Goal: Check status: Check status

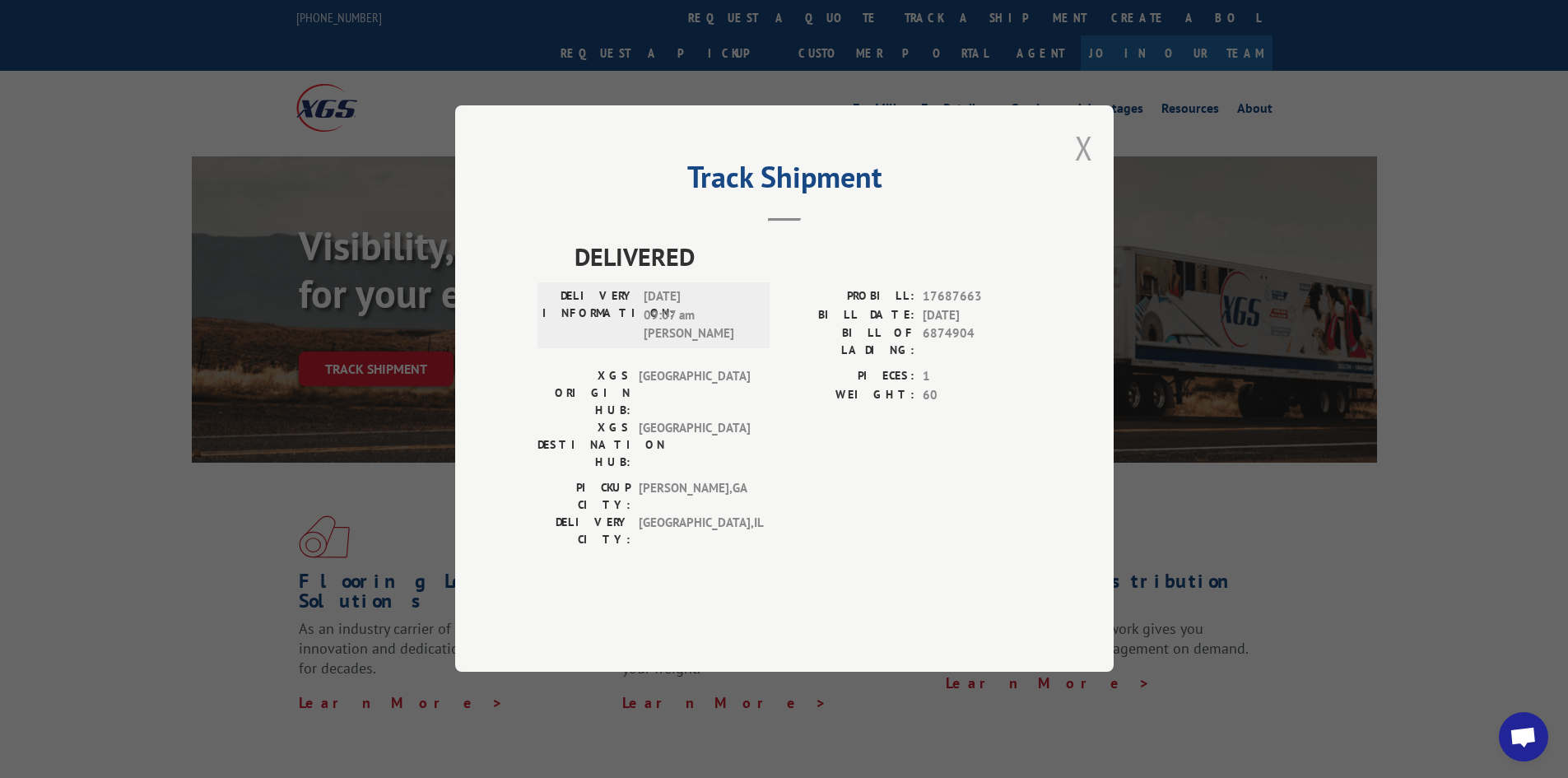
click at [1079, 170] on button "Close modal" at bounding box center [1084, 148] width 18 height 43
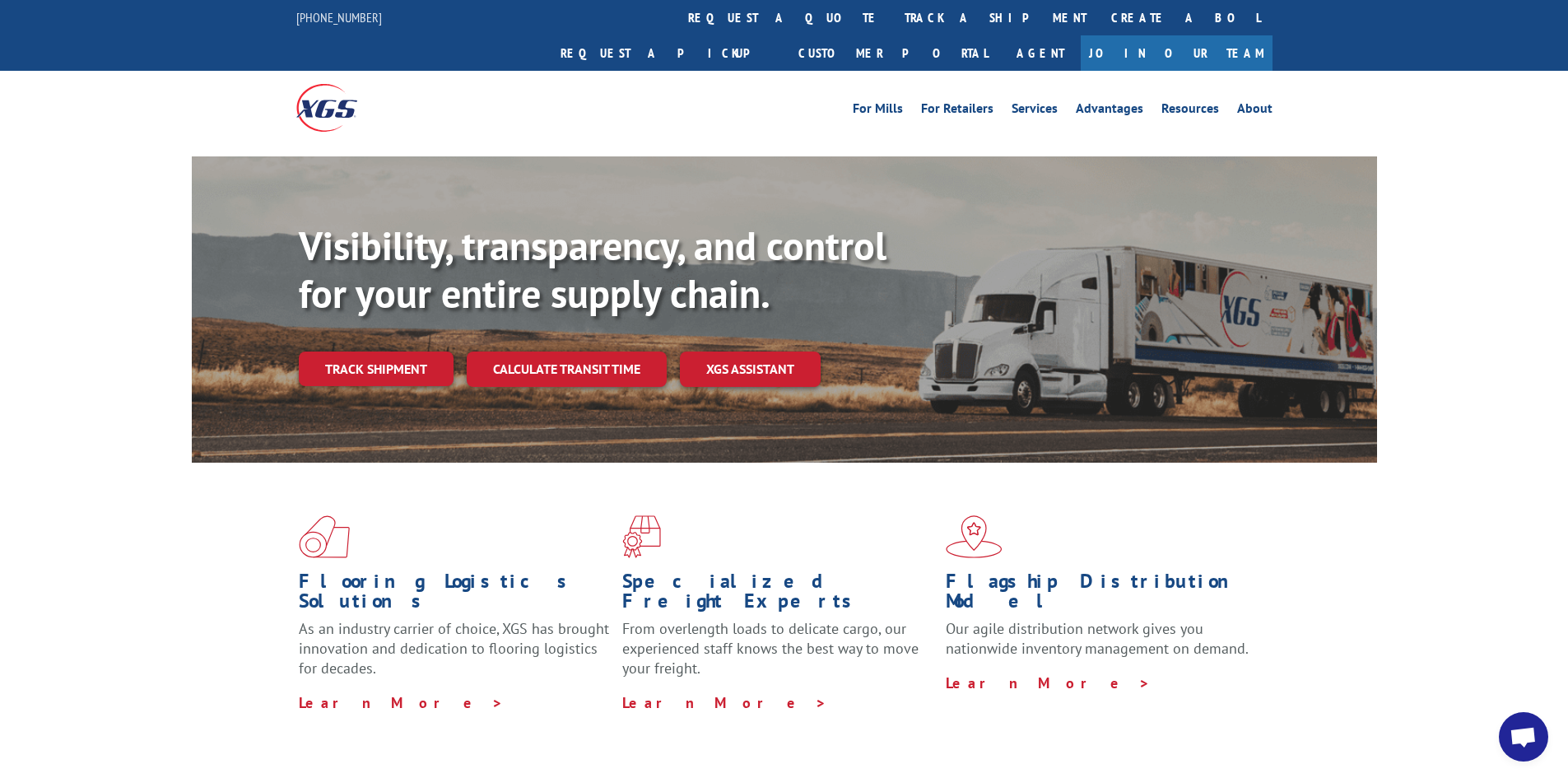
drag, startPoint x: 742, startPoint y: 16, endPoint x: 776, endPoint y: 37, distance: 40.0
click at [892, 16] on link "track a shipment" at bounding box center [995, 18] width 207 height 35
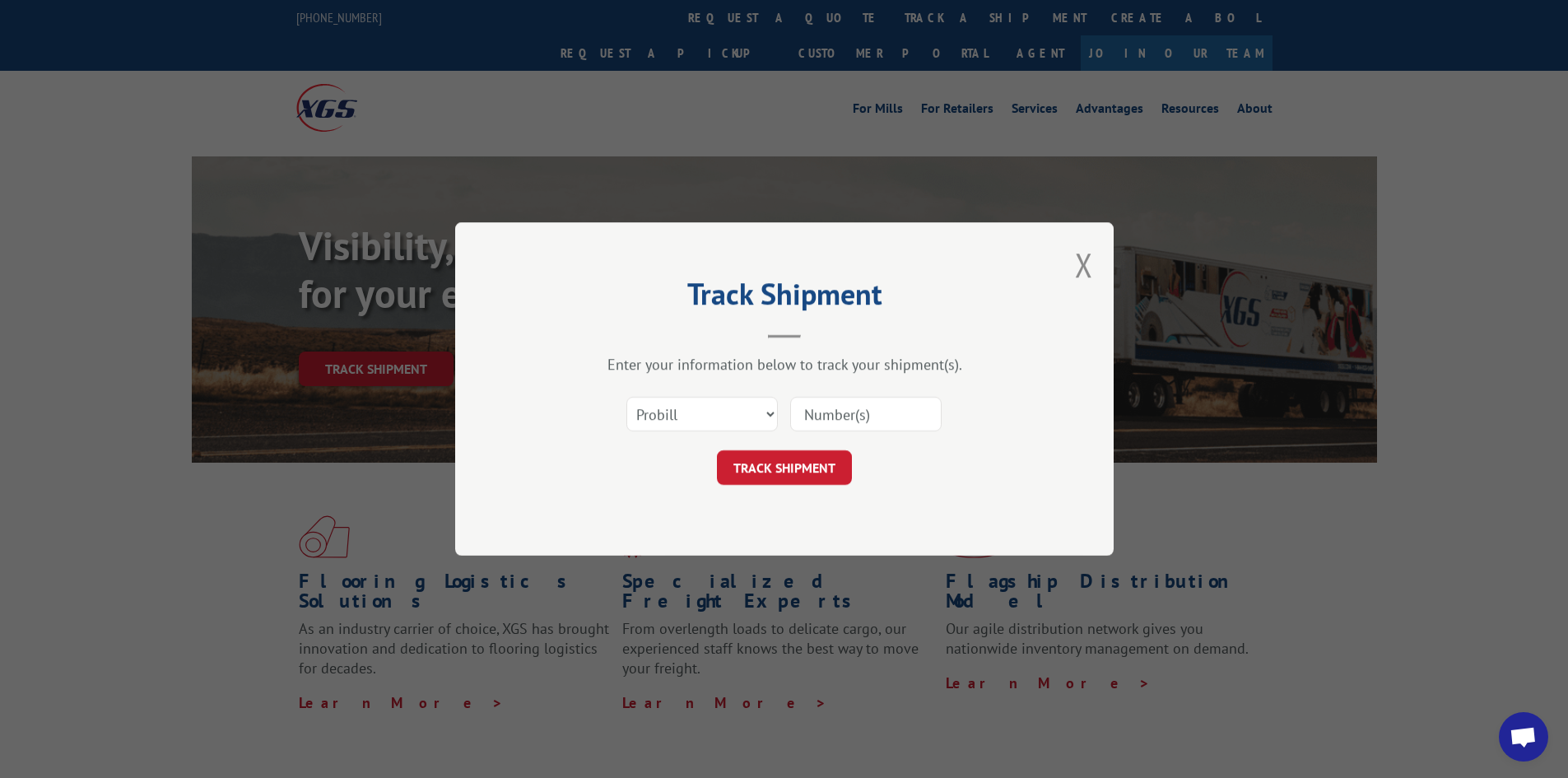
click at [892, 411] on input at bounding box center [866, 413] width 151 height 34
paste input "17639296"
type input "17639296"
click at [786, 468] on button "TRACK SHIPMENT" at bounding box center [784, 467] width 135 height 34
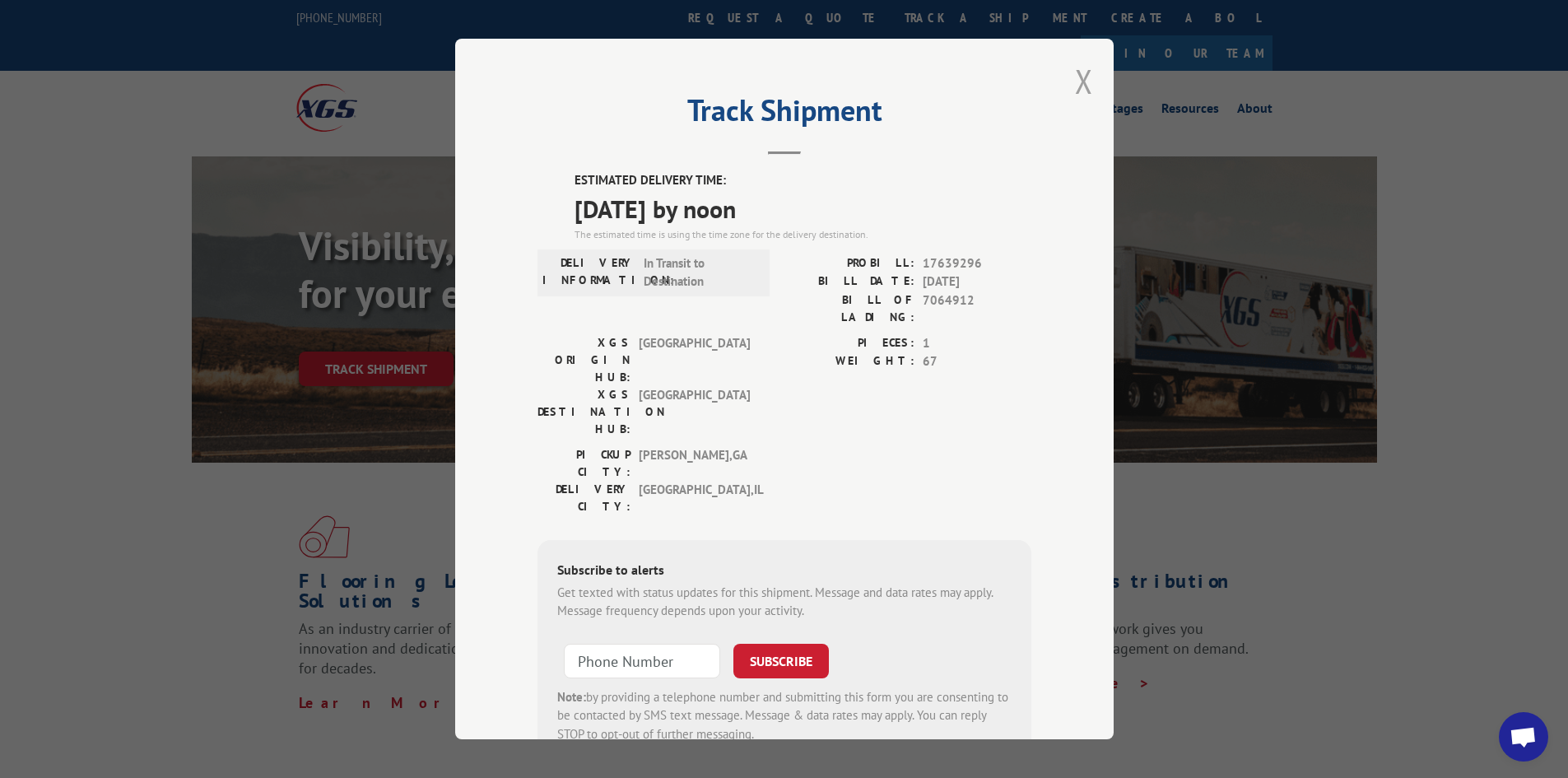
click at [1077, 84] on button "Close modal" at bounding box center [1084, 80] width 18 height 43
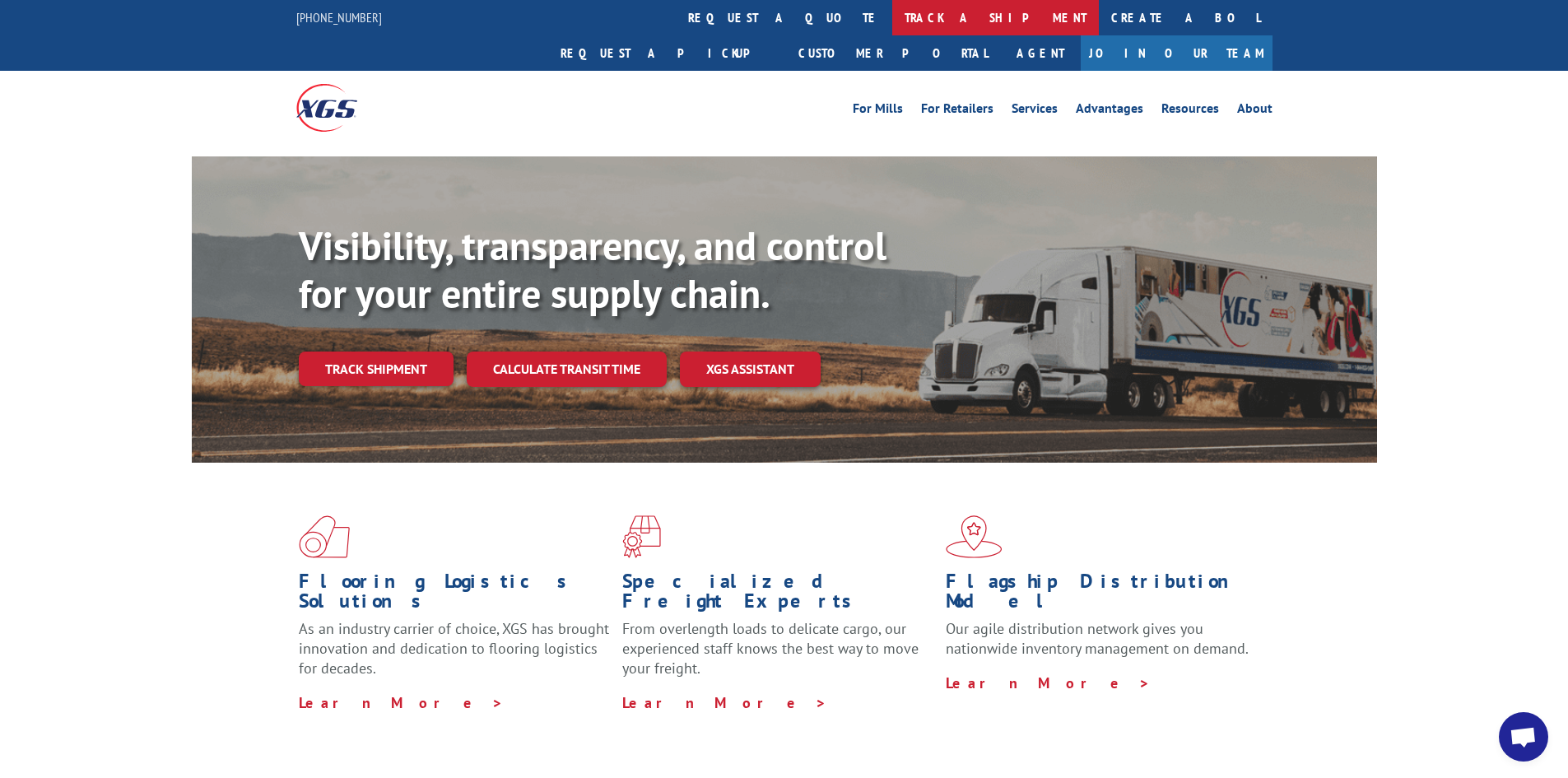
click at [892, 18] on link "track a shipment" at bounding box center [995, 18] width 207 height 35
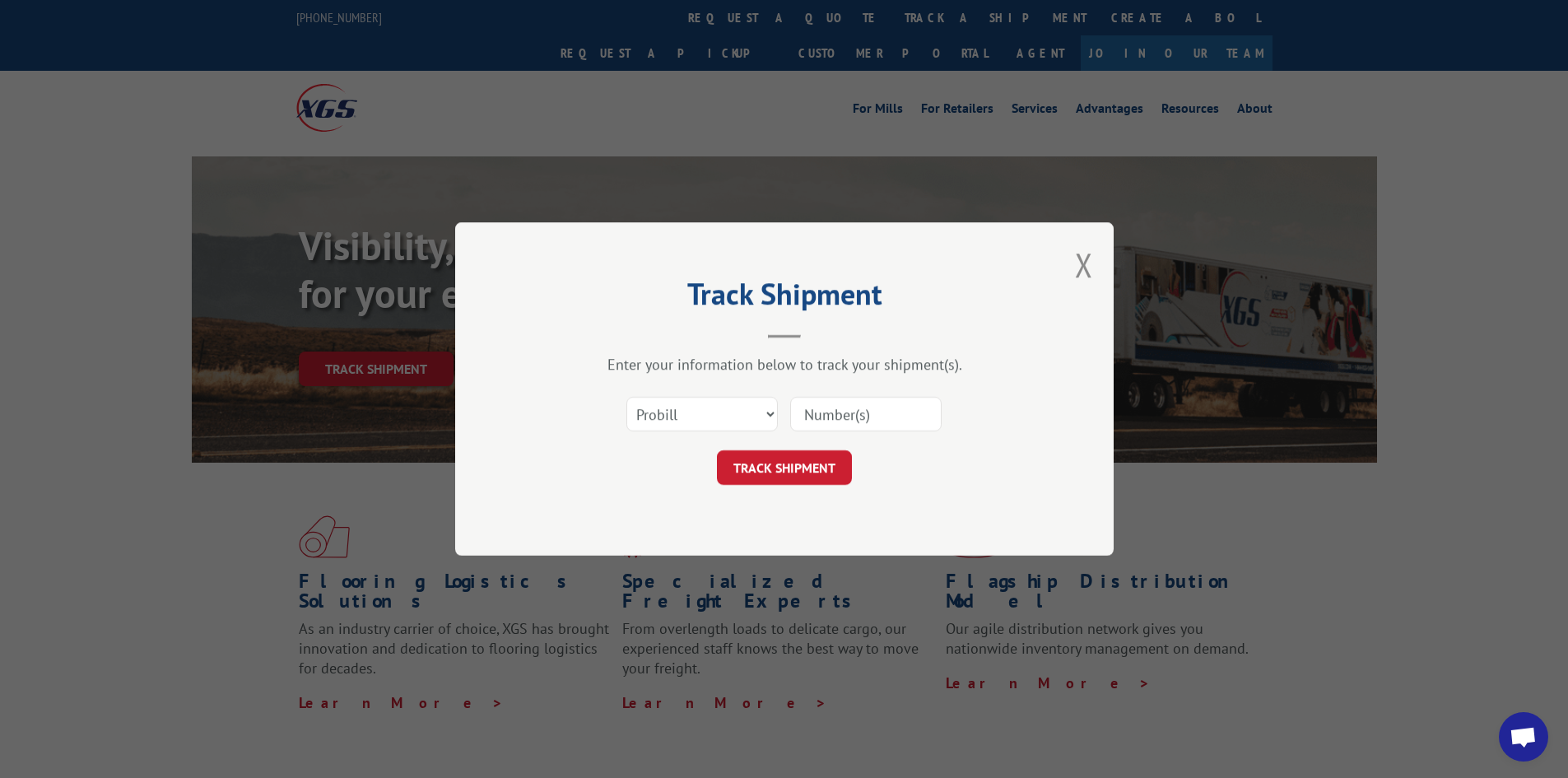
click at [897, 410] on input at bounding box center [866, 413] width 151 height 34
paste input "17688072"
type input "17688072"
click at [826, 475] on button "TRACK SHIPMENT" at bounding box center [784, 467] width 135 height 34
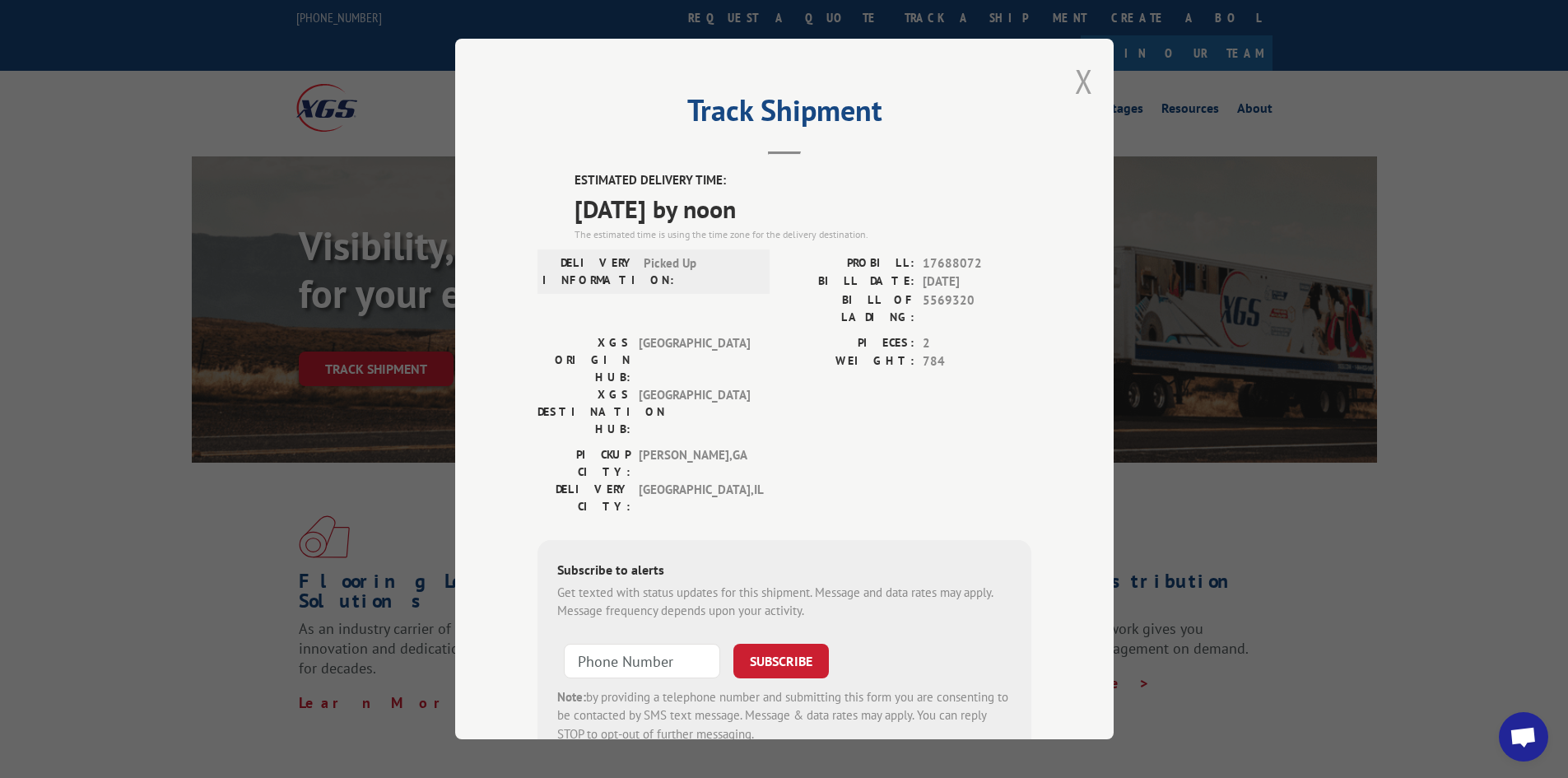
click at [1079, 85] on button "Close modal" at bounding box center [1084, 80] width 18 height 43
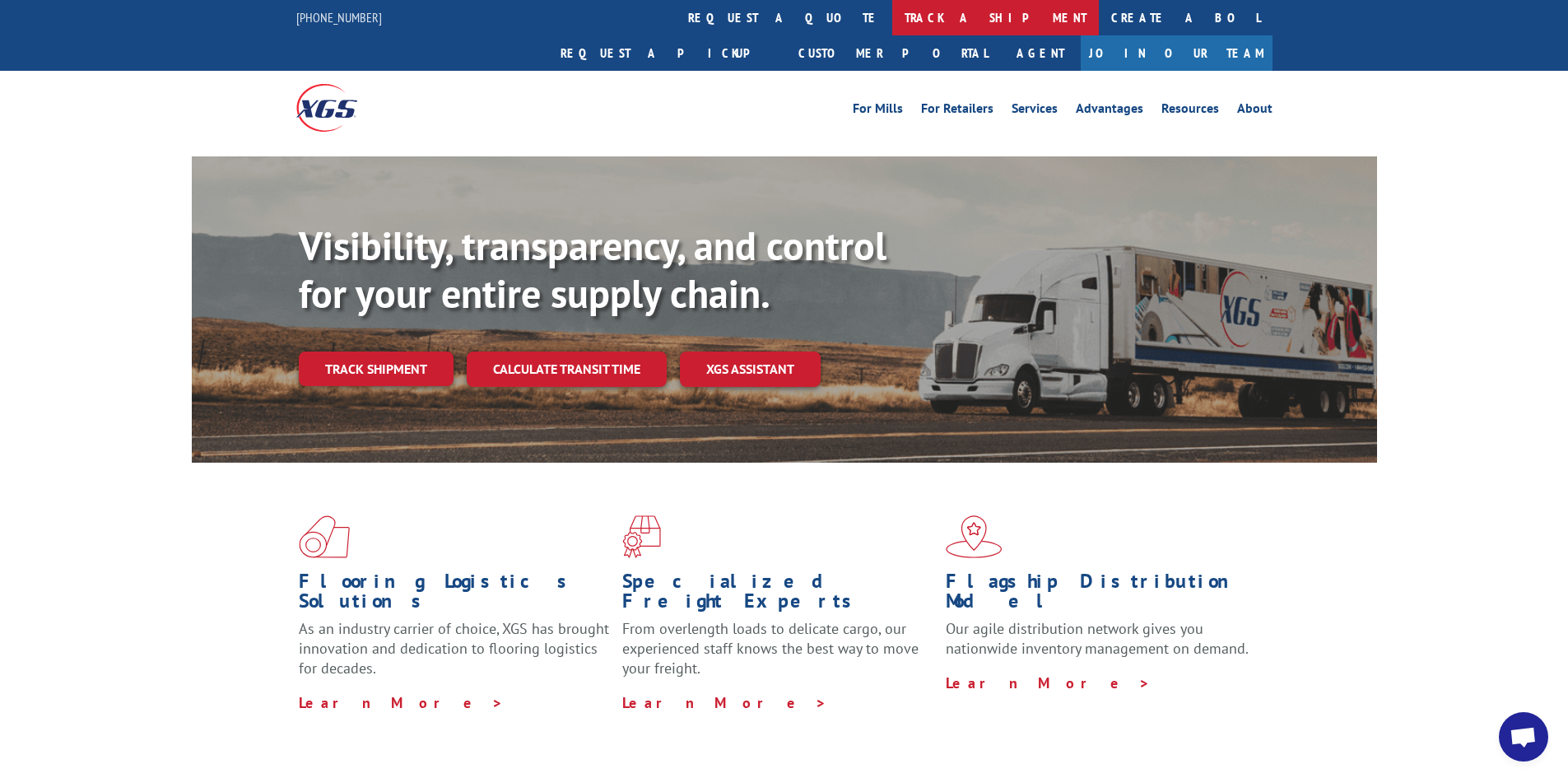
click at [892, 17] on link "track a shipment" at bounding box center [995, 18] width 207 height 35
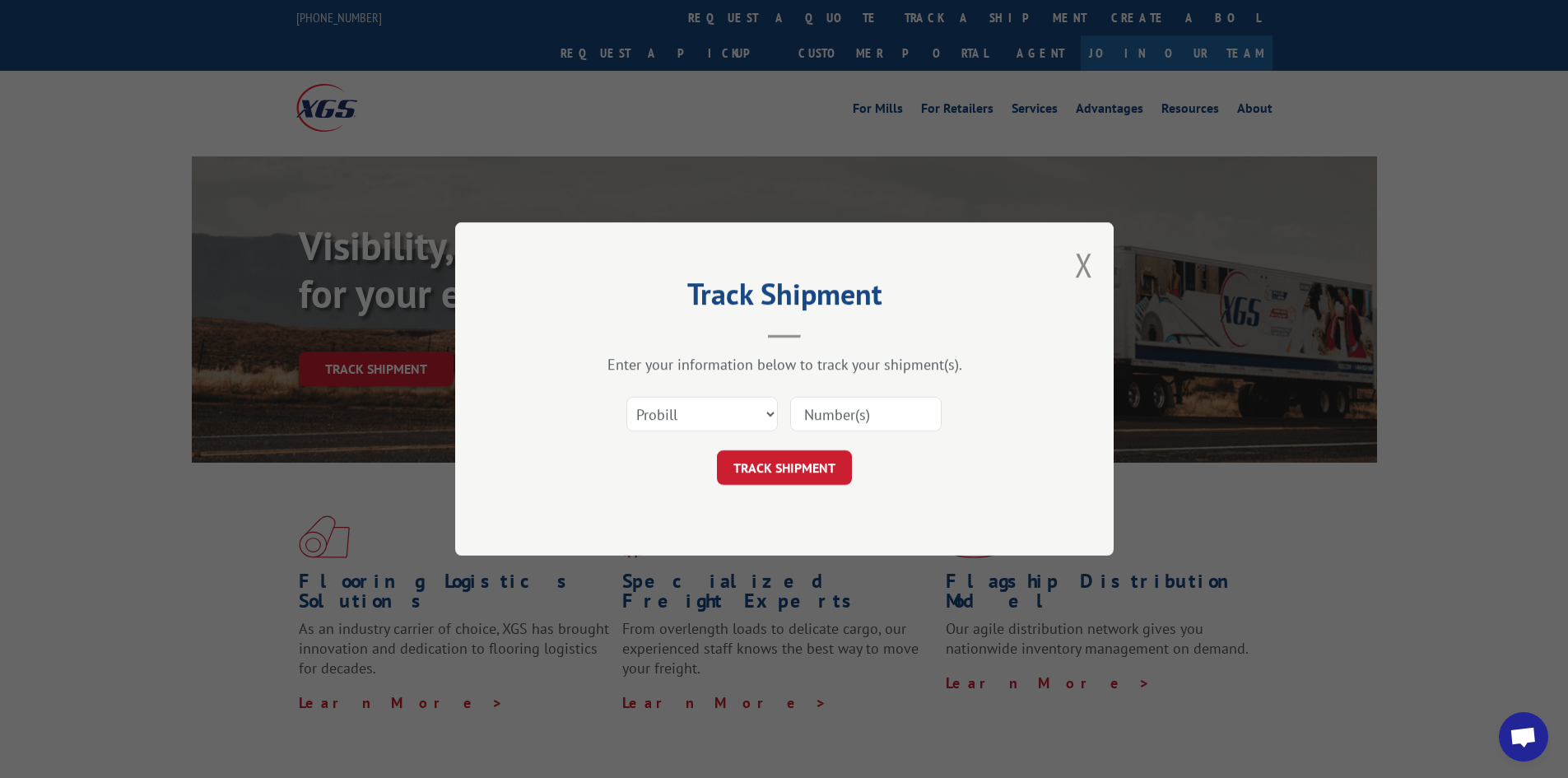
click at [822, 417] on input at bounding box center [866, 413] width 151 height 34
paste input "14160538"
type input "14160538"
click at [827, 455] on button "TRACK SHIPMENT" at bounding box center [784, 467] width 135 height 34
